Goal: Navigation & Orientation: Find specific page/section

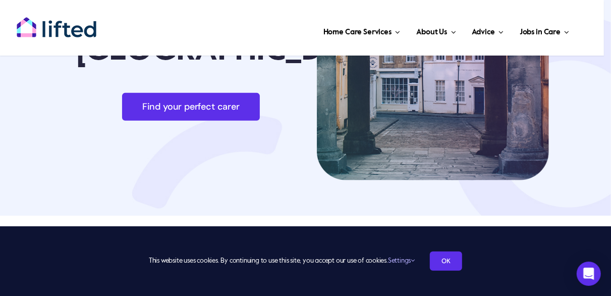
scroll to position [137, 0]
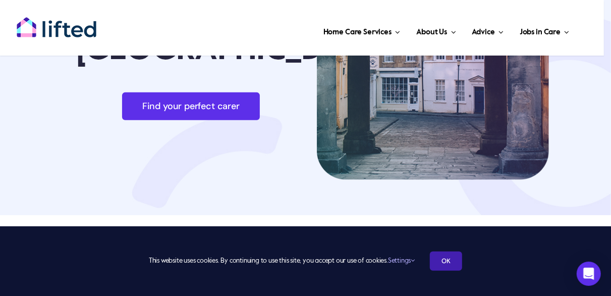
click at [446, 254] on link "OK" at bounding box center [446, 260] width 32 height 19
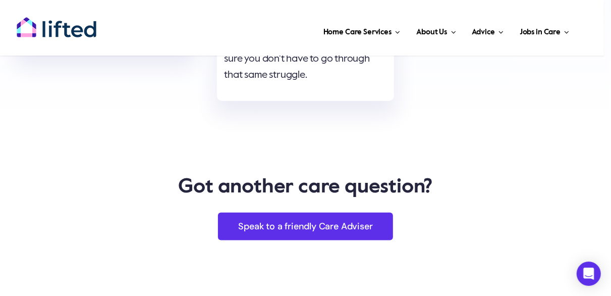
scroll to position [4118, 0]
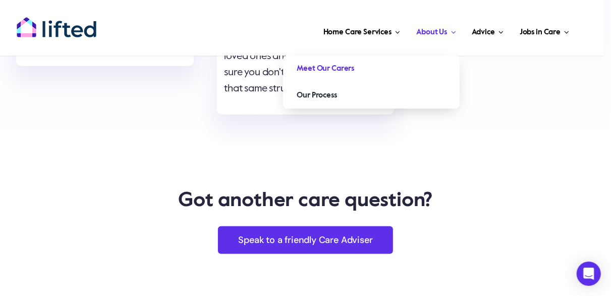
click at [334, 68] on span "Meet Our Carers" at bounding box center [325, 69] width 57 height 16
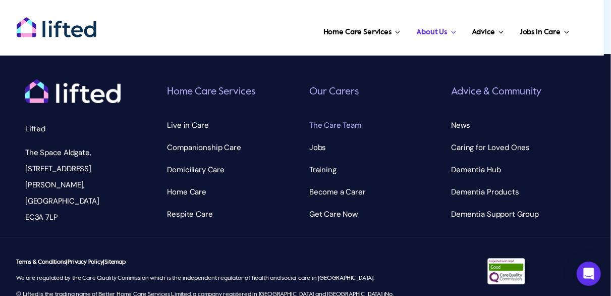
scroll to position [3511, 0]
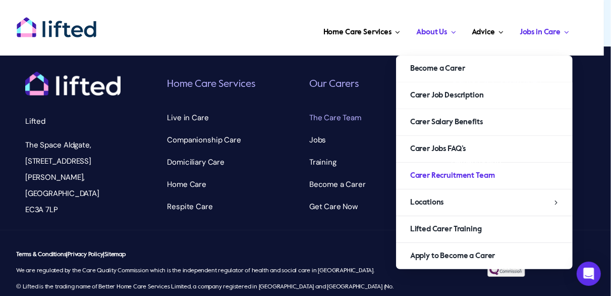
click at [462, 172] on span "Carer Recruitment Team" at bounding box center [452, 175] width 85 height 16
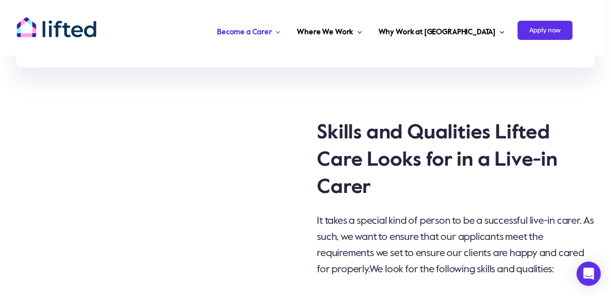
scroll to position [1988, 0]
